Goal: Task Accomplishment & Management: Use online tool/utility

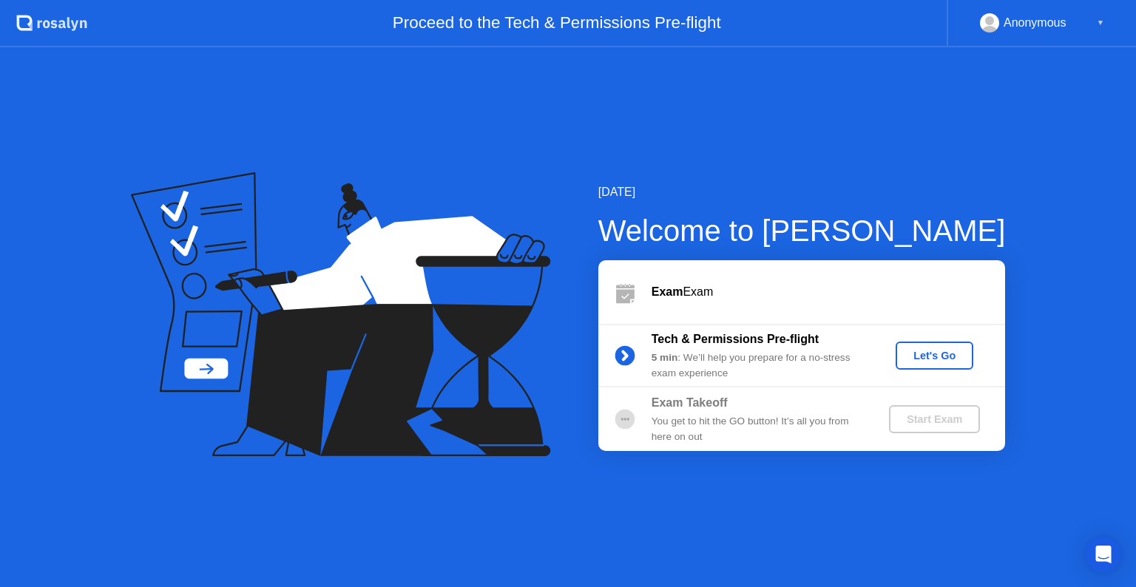
click at [923, 354] on div "Let's Go" at bounding box center [934, 356] width 66 height 12
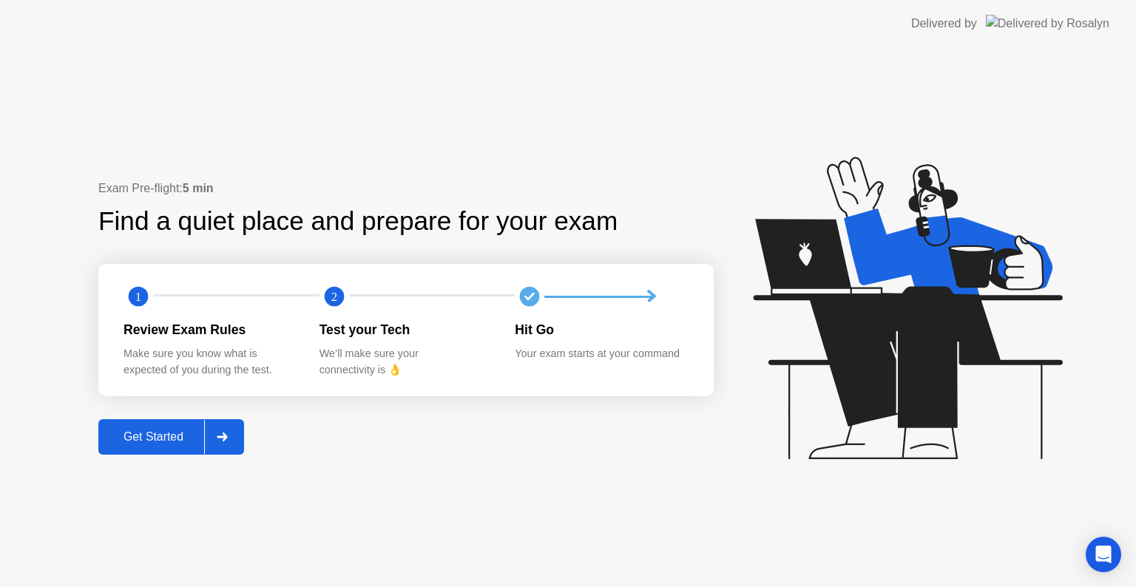
click at [166, 441] on div "Get Started" at bounding box center [153, 436] width 101 height 13
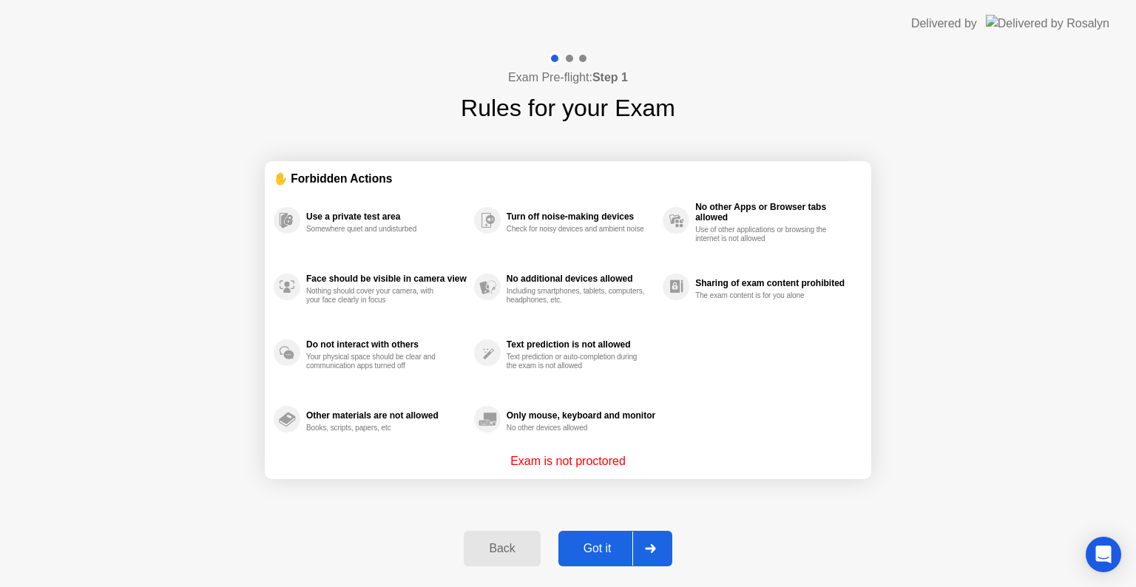
click at [598, 546] on div "Got it" at bounding box center [597, 548] width 69 height 13
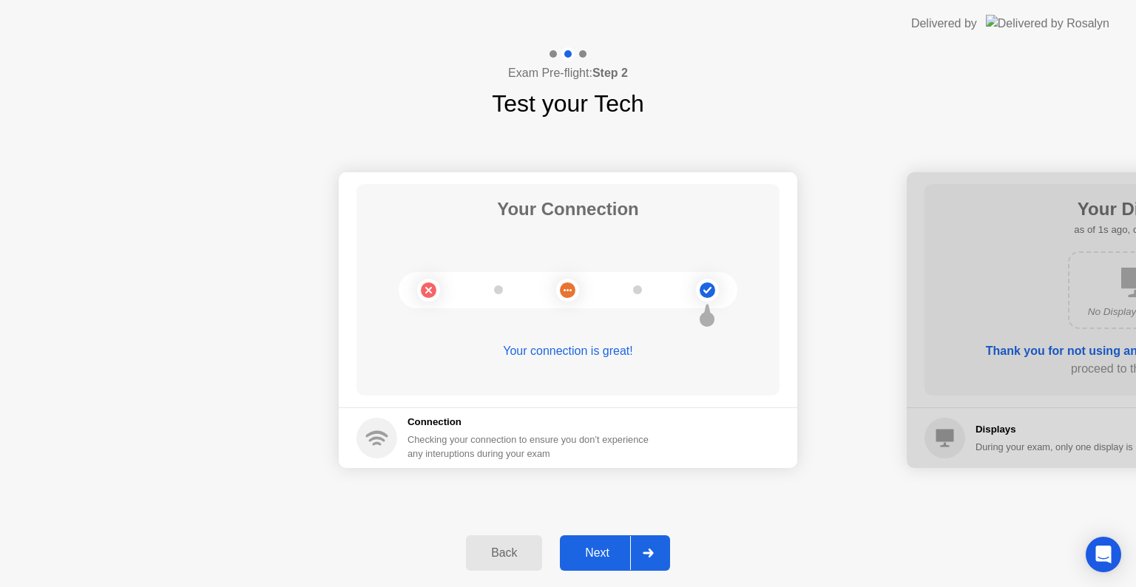
click at [598, 560] on div "Next" at bounding box center [597, 552] width 66 height 13
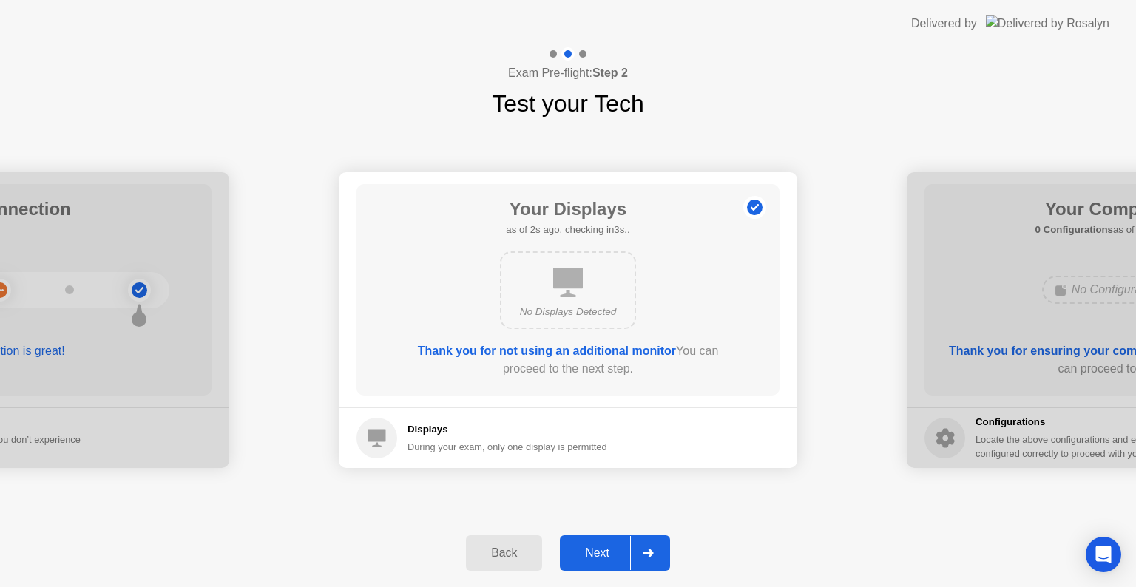
click at [606, 550] on div "Next" at bounding box center [597, 552] width 66 height 13
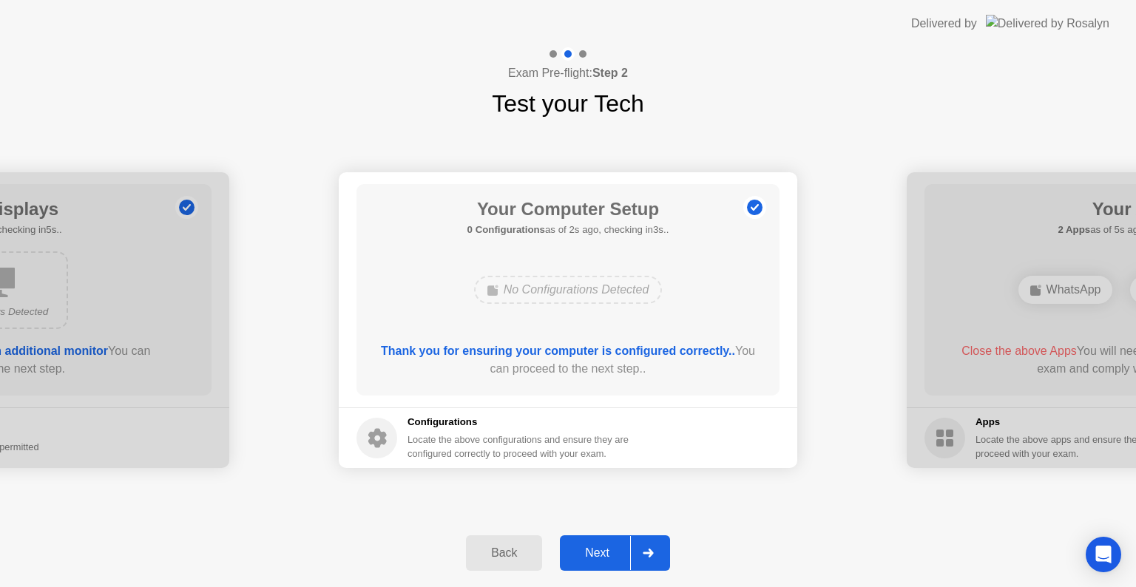
click at [606, 550] on div "Next" at bounding box center [597, 552] width 66 height 13
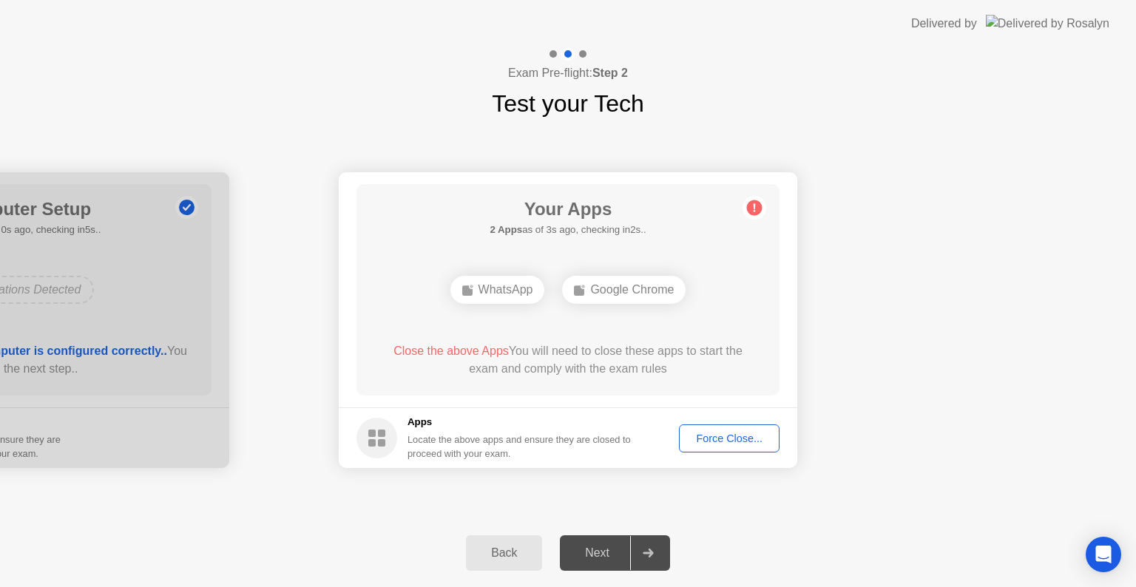
click at [702, 440] on div "Force Close..." at bounding box center [729, 438] width 90 height 12
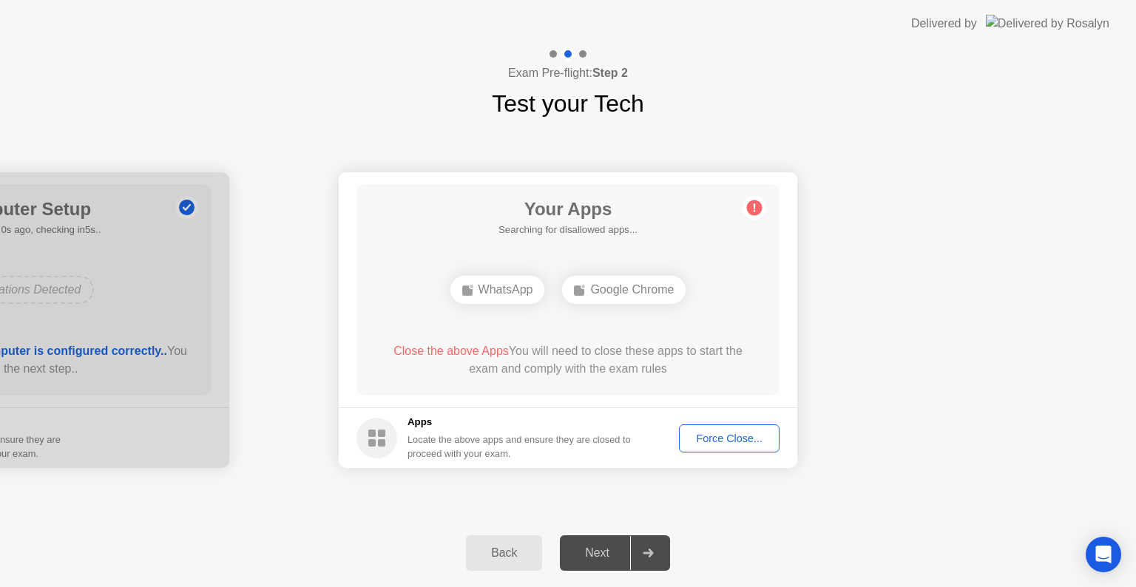
click at [722, 444] on div "Force Close..." at bounding box center [729, 438] width 90 height 12
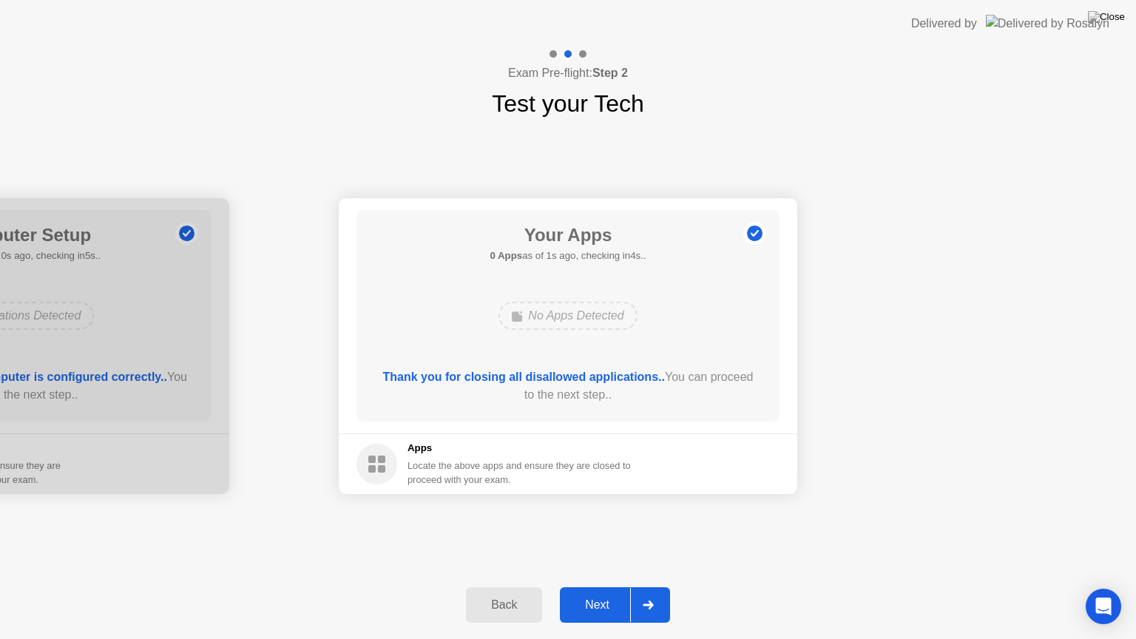
click at [594, 586] on div "Next" at bounding box center [597, 604] width 66 height 13
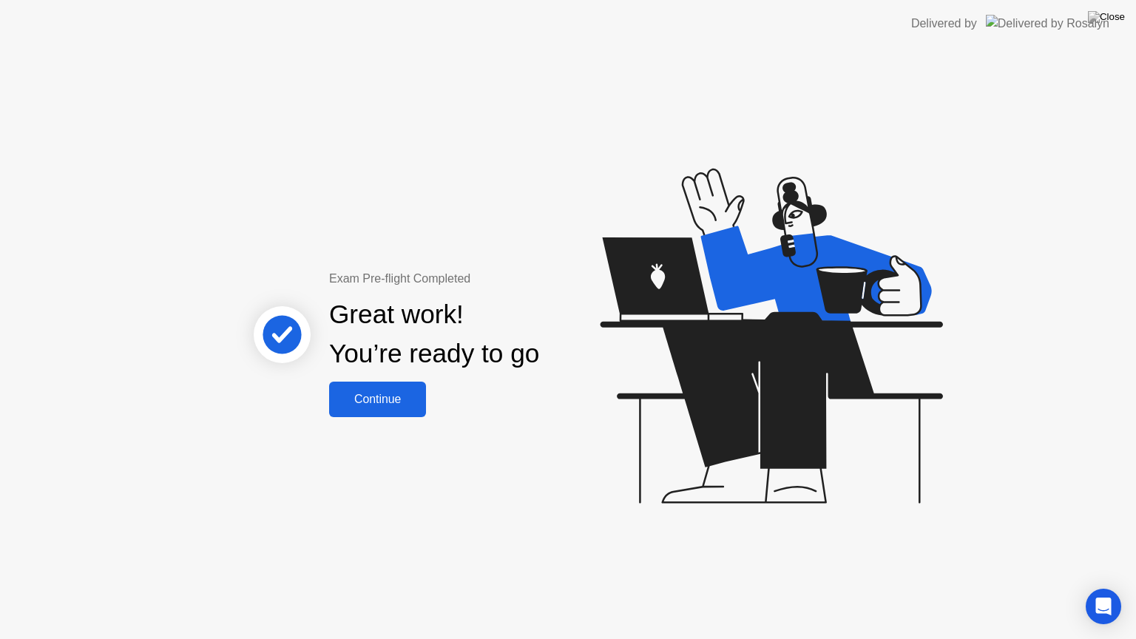
click at [396, 389] on button "Continue" at bounding box center [377, 398] width 97 height 35
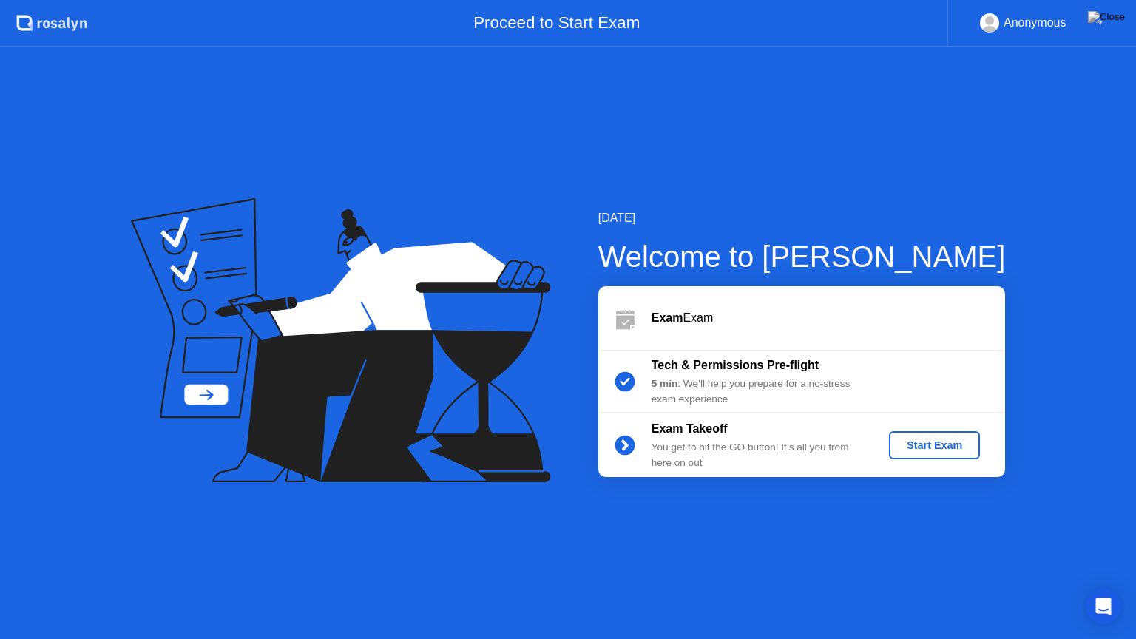
click at [909, 451] on div "Start Exam" at bounding box center [934, 445] width 79 height 12
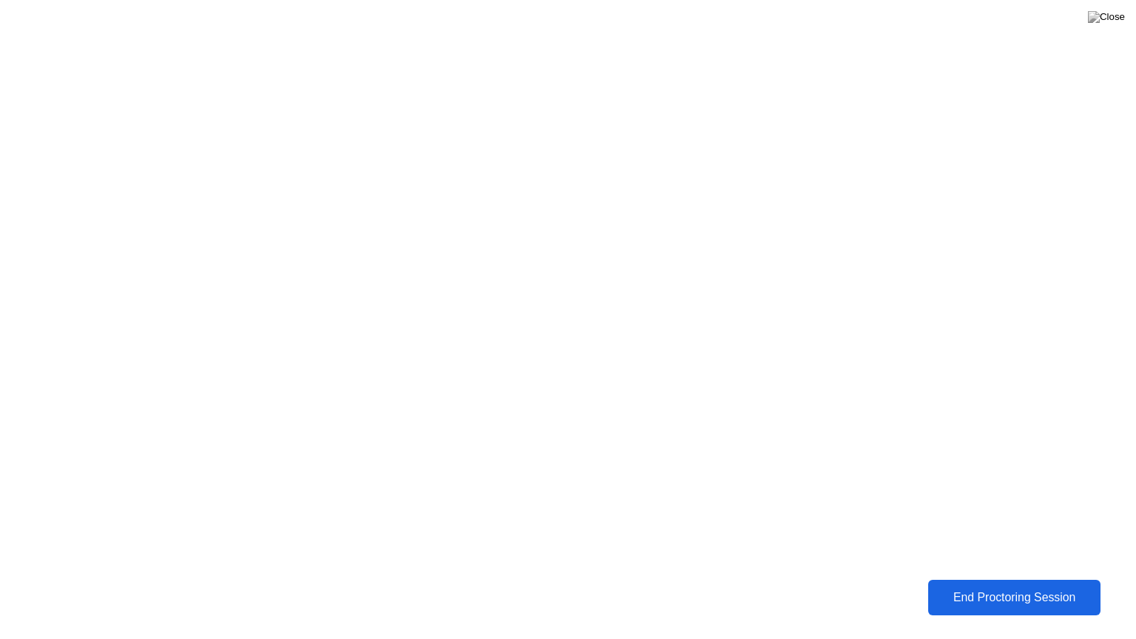
click at [1028, 586] on div "End Proctoring Session" at bounding box center [1013, 597] width 164 height 13
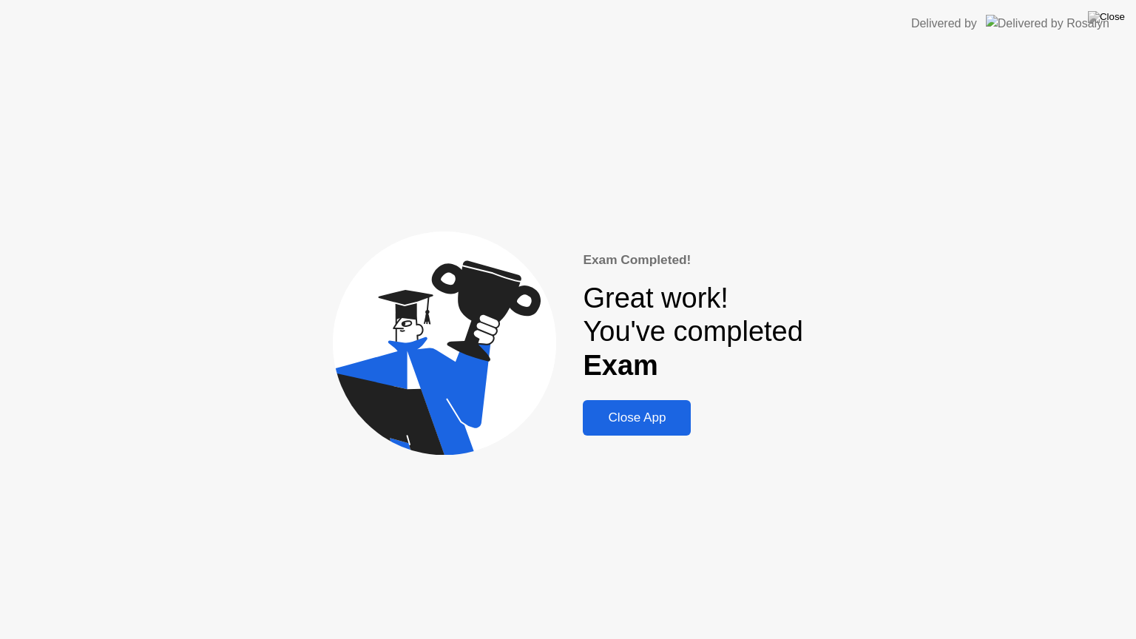
click at [624, 422] on div "Close App" at bounding box center [636, 417] width 99 height 15
